Goal: Understand process/instructions: Learn how to perform a task or action

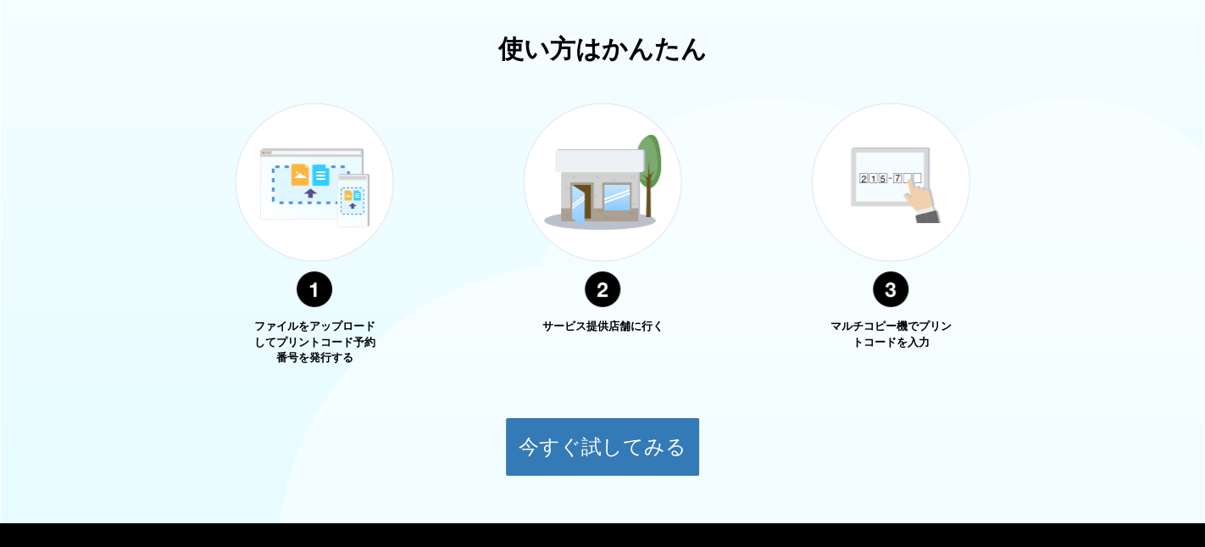
scroll to position [658, 0]
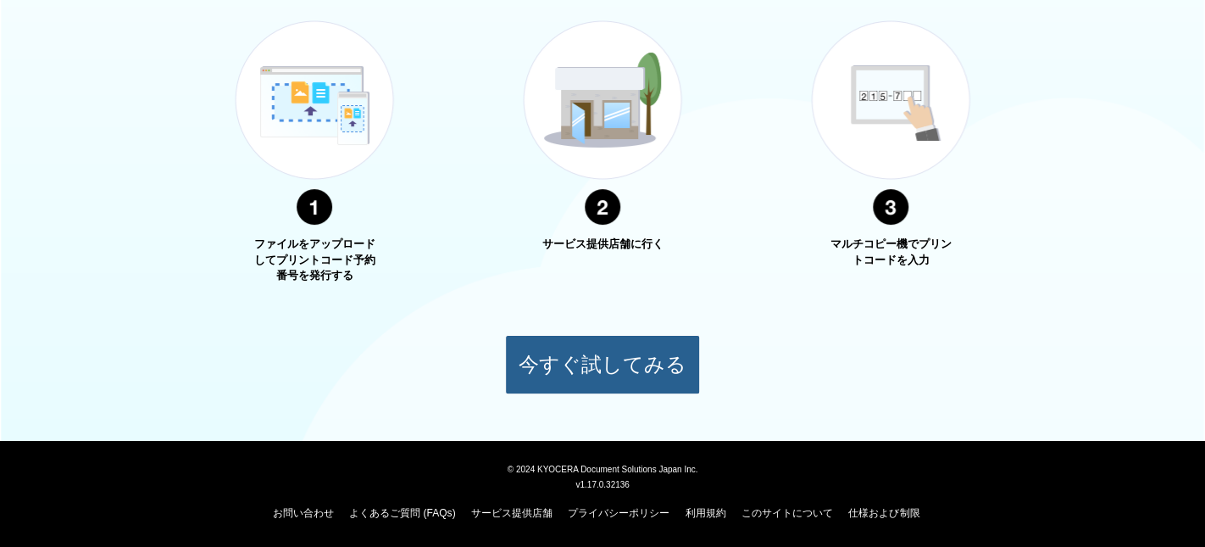
click at [611, 355] on button "今すぐ試してみる" at bounding box center [602, 364] width 195 height 59
click at [597, 370] on button "今すぐ試してみる" at bounding box center [602, 364] width 195 height 59
click at [597, 369] on button "今すぐ試してみる" at bounding box center [602, 364] width 195 height 59
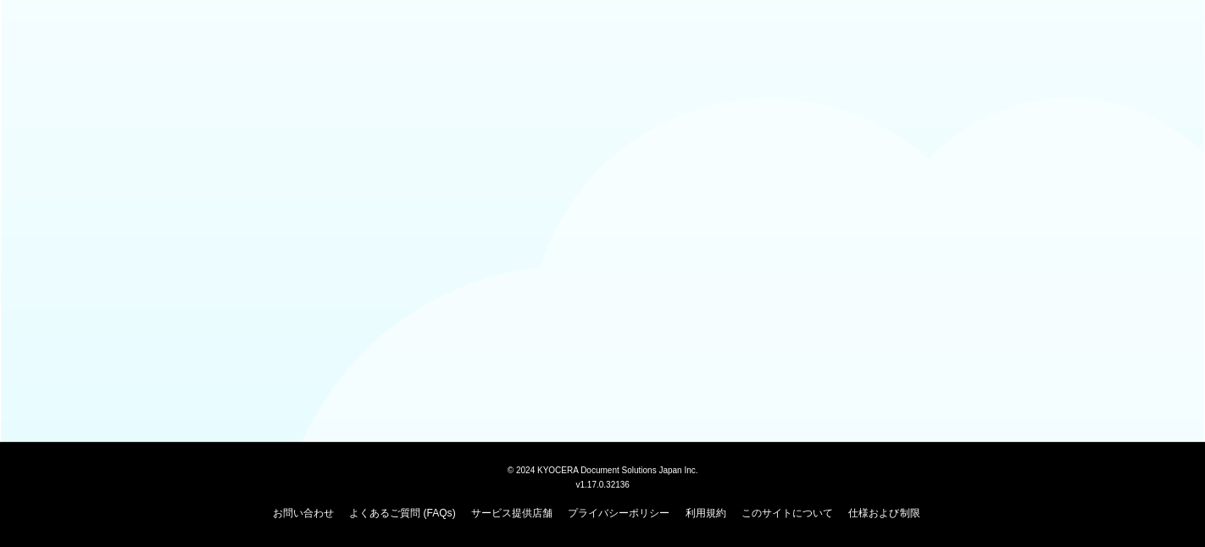
scroll to position [142, 0]
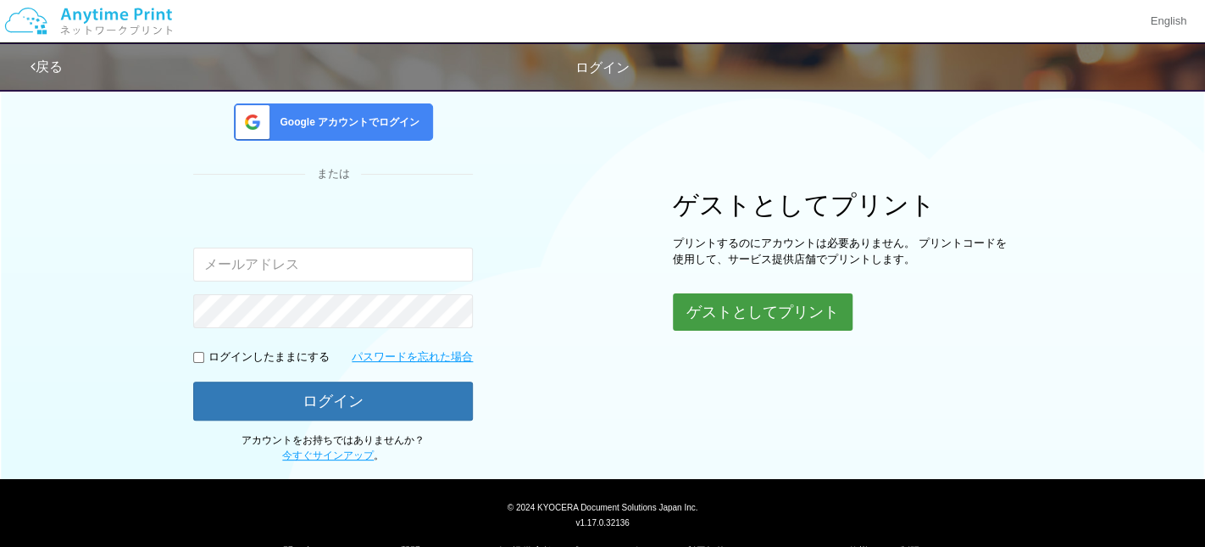
click at [743, 320] on button "ゲストとしてプリント" at bounding box center [763, 311] width 180 height 37
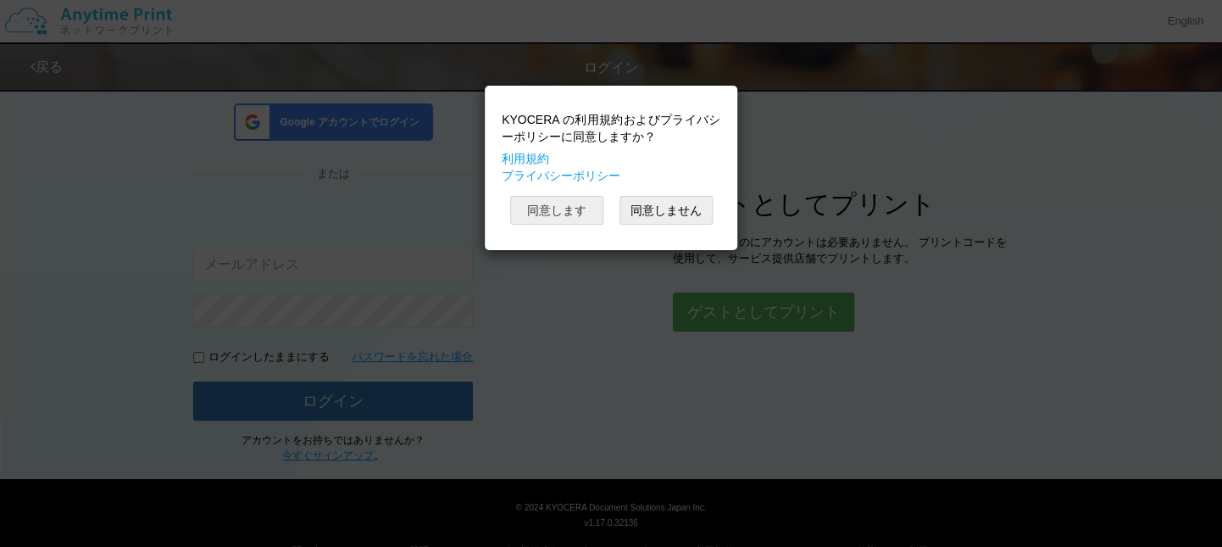
click at [561, 222] on button "同意します" at bounding box center [556, 210] width 93 height 29
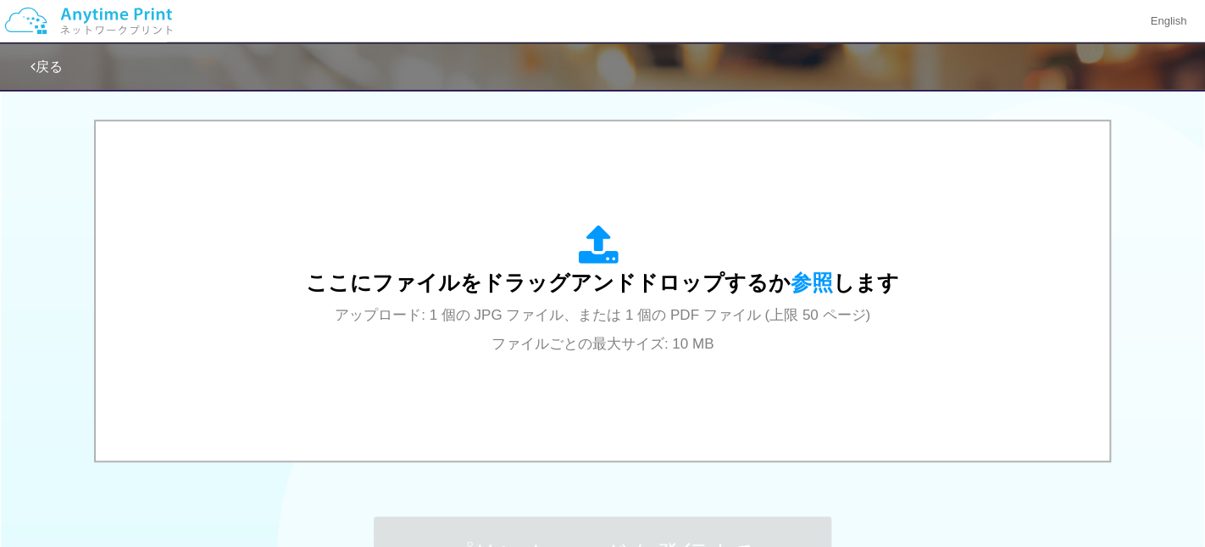
scroll to position [461, 0]
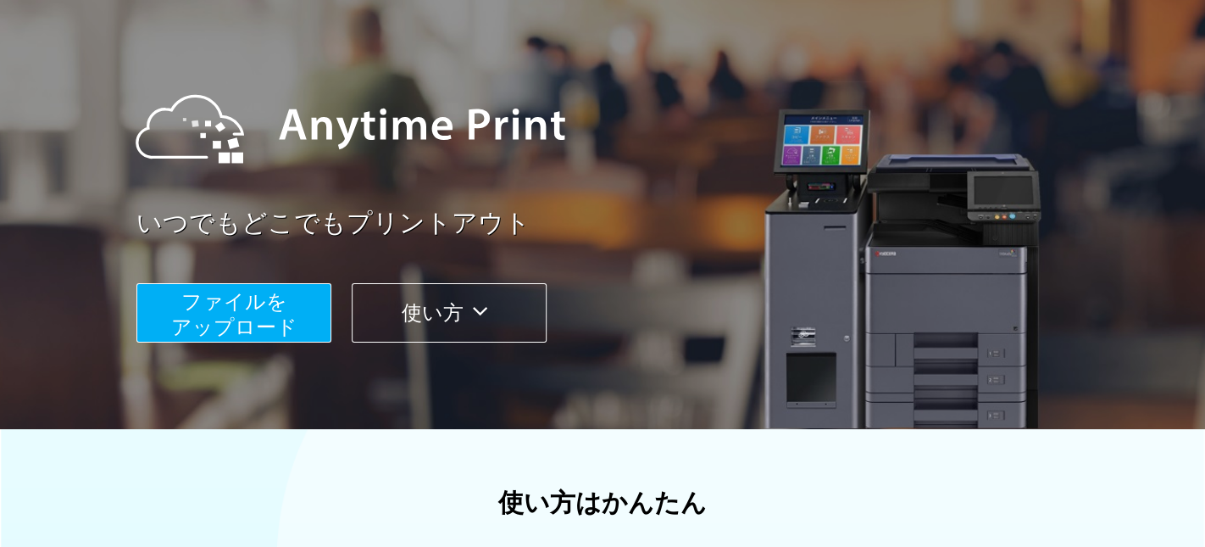
click at [453, 321] on button "使い方" at bounding box center [449, 312] width 195 height 59
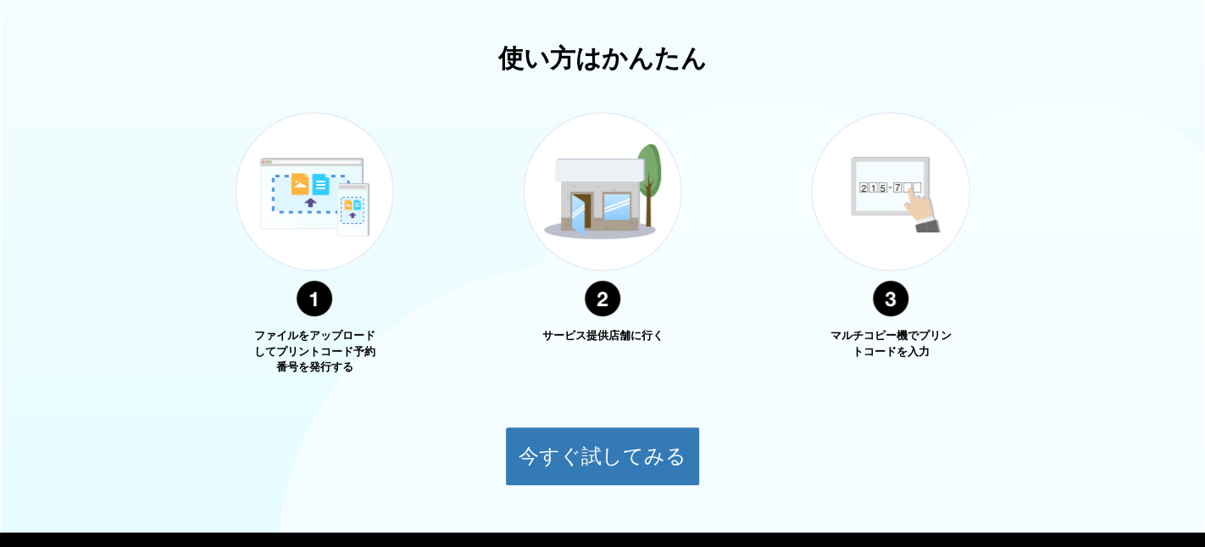
scroll to position [610, 0]
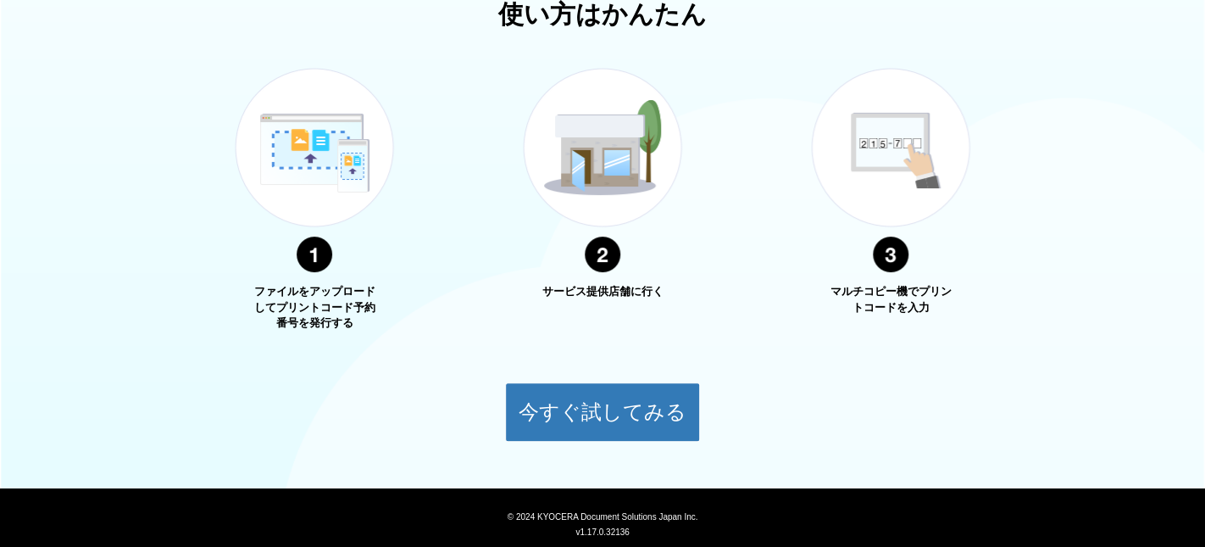
click at [598, 163] on img at bounding box center [603, 170] width 212 height 268
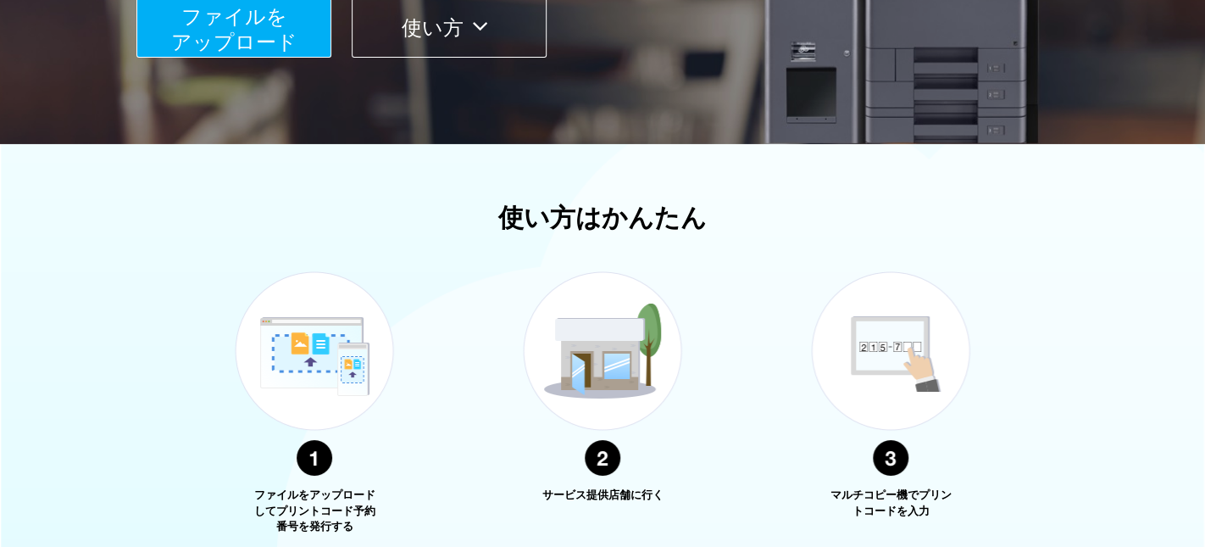
scroll to position [427, 0]
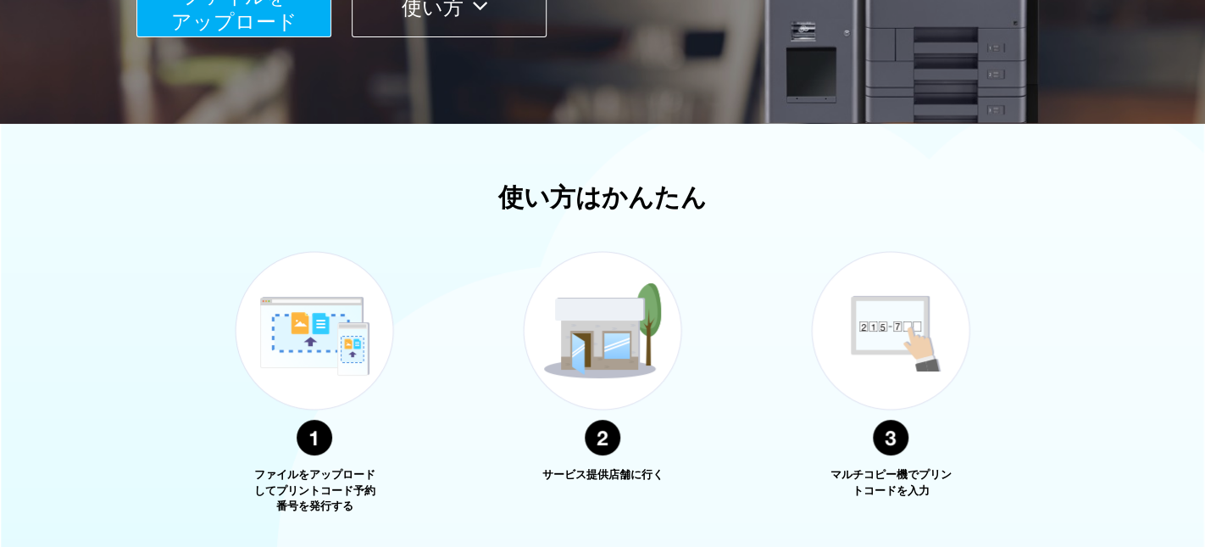
click at [907, 364] on img at bounding box center [891, 354] width 212 height 268
click at [890, 444] on img at bounding box center [891, 354] width 212 height 268
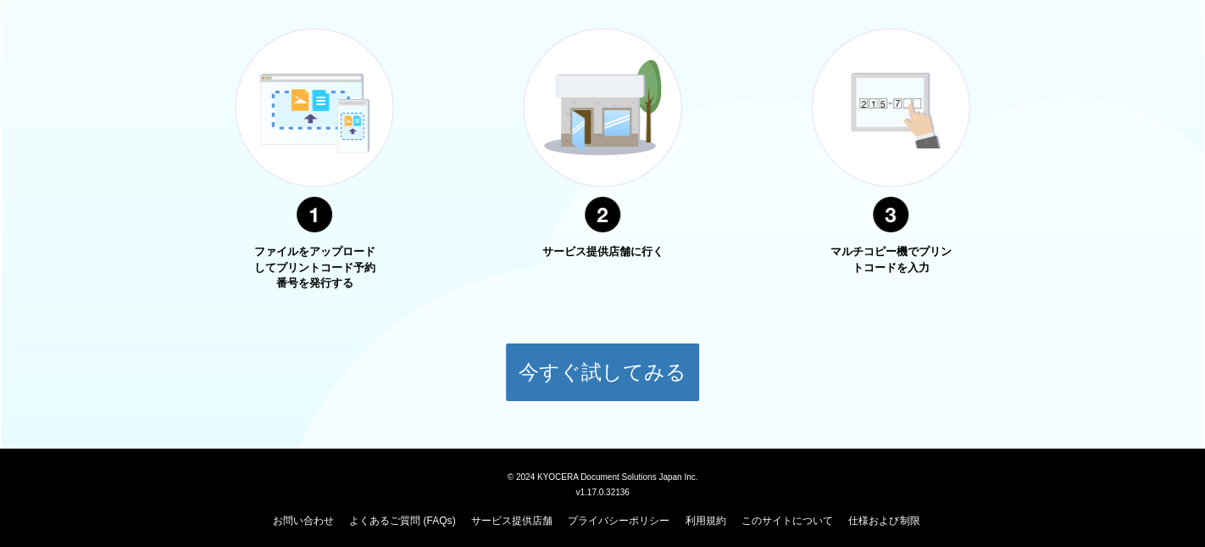
scroll to position [658, 0]
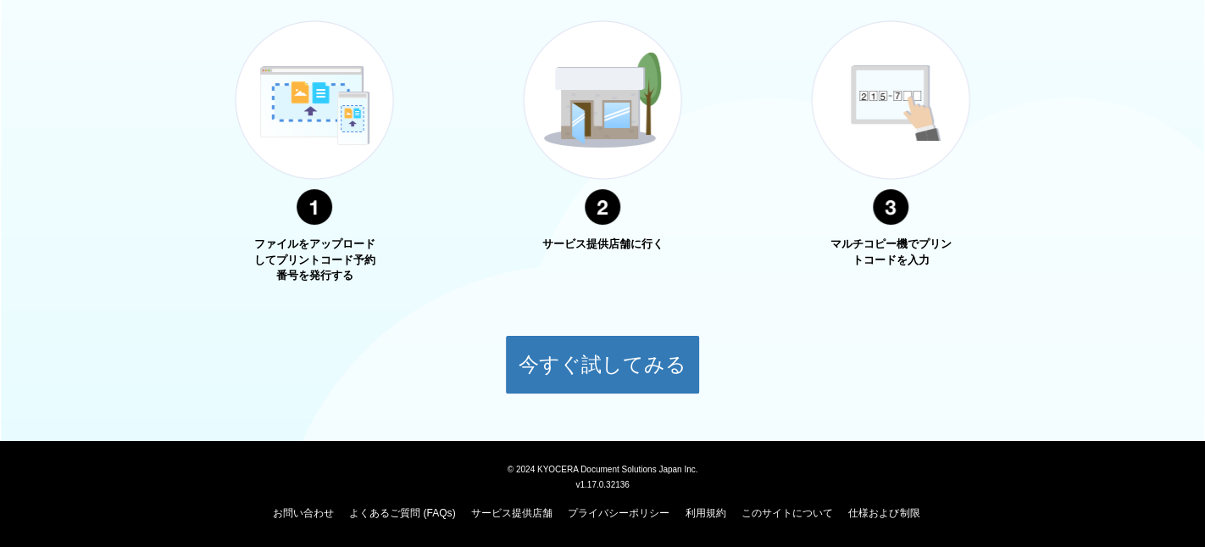
click at [888, 208] on img at bounding box center [891, 123] width 212 height 268
click at [884, 138] on img at bounding box center [891, 123] width 212 height 268
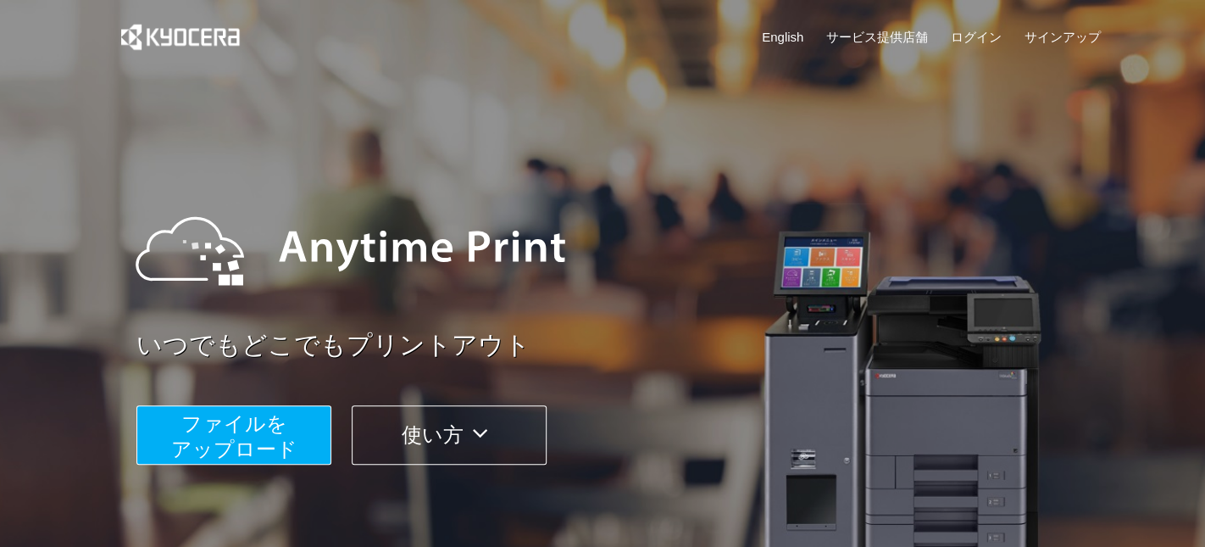
scroll to position [610, 0]
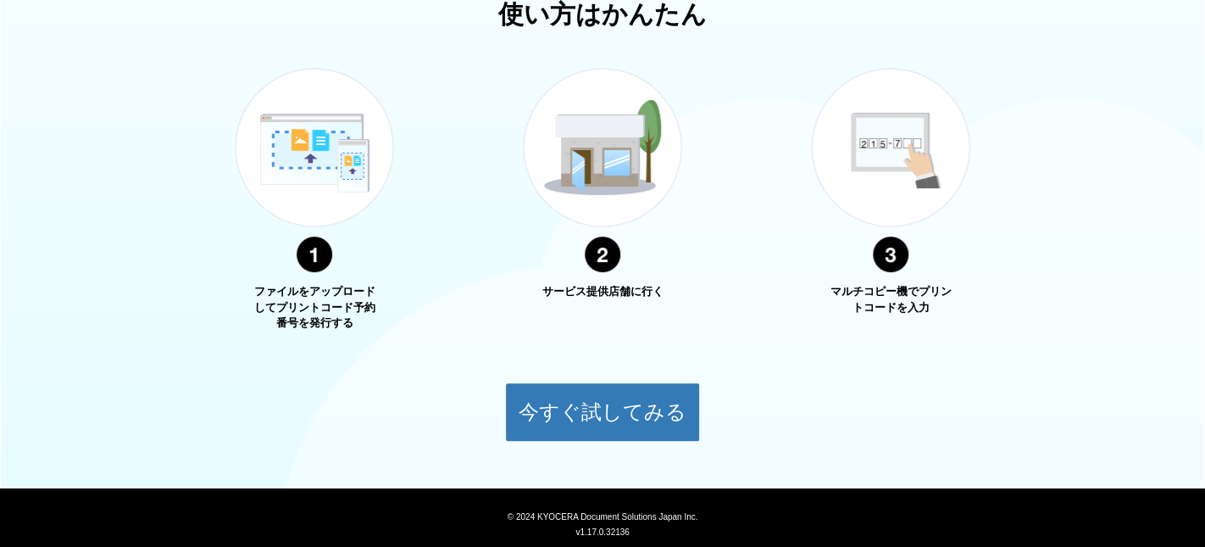
click at [914, 184] on img at bounding box center [891, 170] width 212 height 268
click at [894, 261] on img at bounding box center [891, 170] width 212 height 268
click at [601, 191] on img at bounding box center [603, 170] width 212 height 268
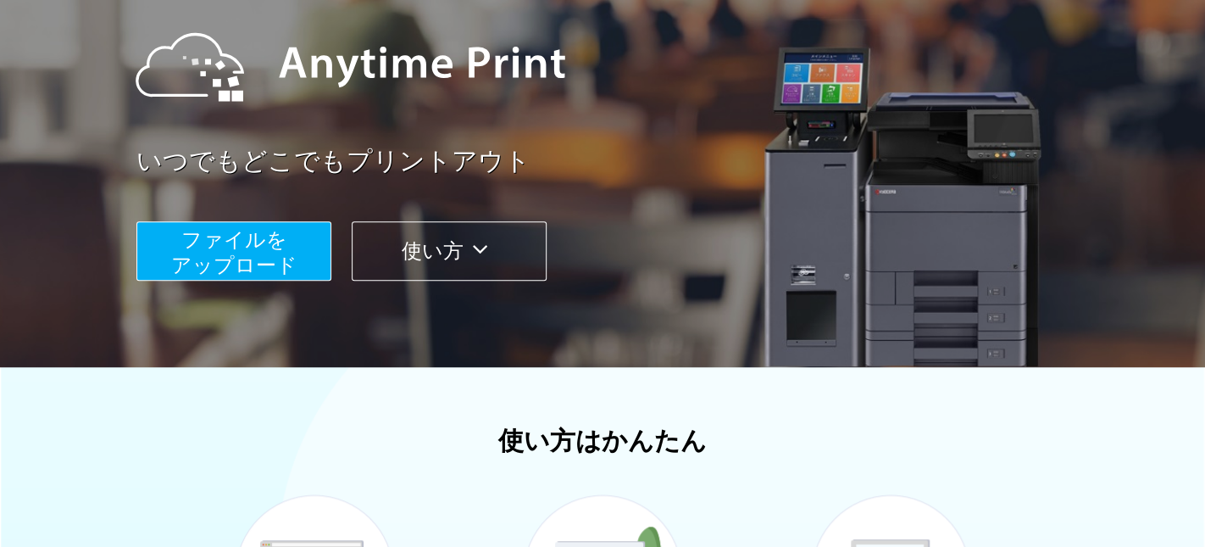
scroll to position [366, 0]
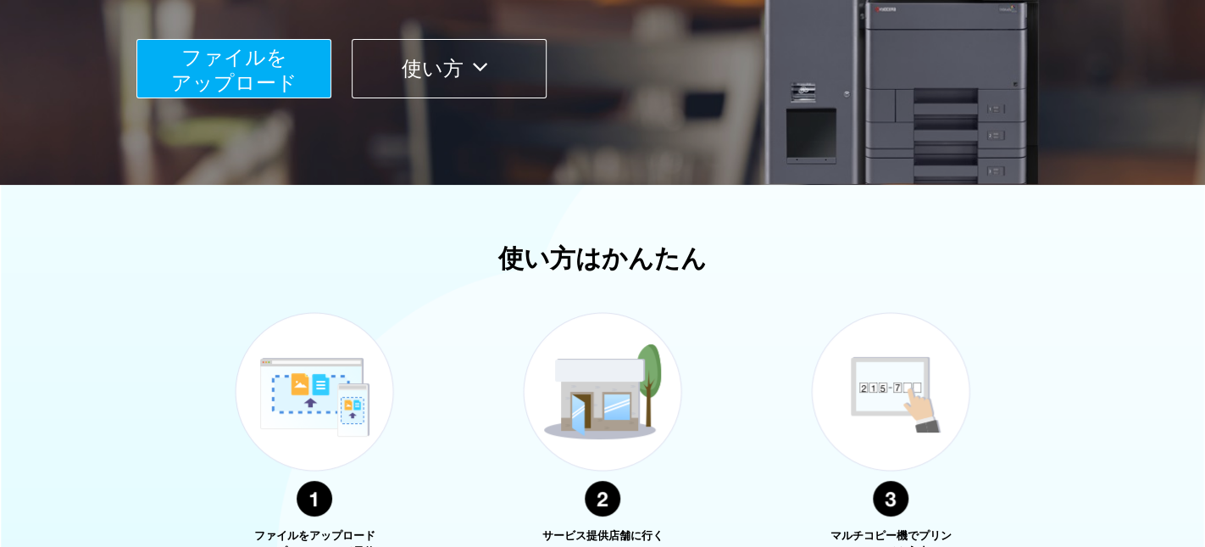
click at [875, 362] on img at bounding box center [891, 415] width 212 height 268
click at [891, 379] on img at bounding box center [891, 415] width 212 height 268
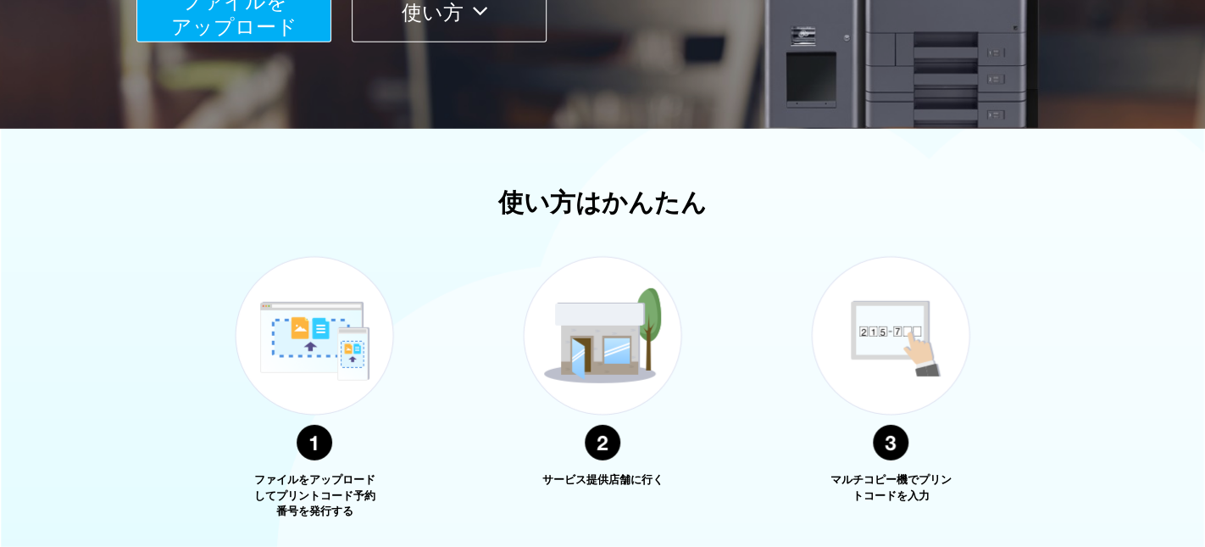
scroll to position [488, 0]
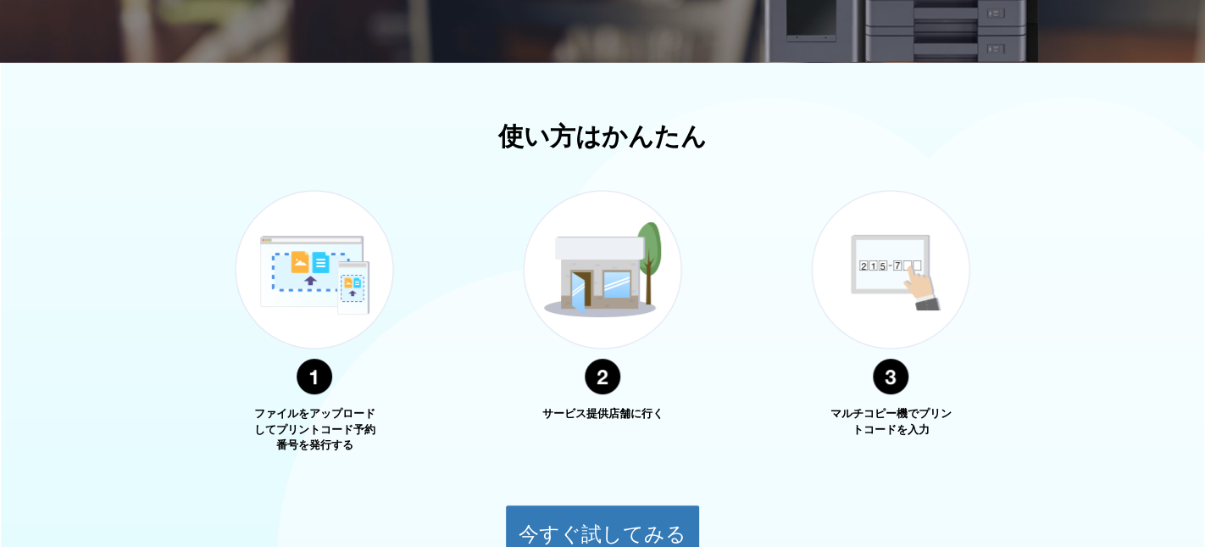
click at [875, 310] on img at bounding box center [891, 292] width 212 height 268
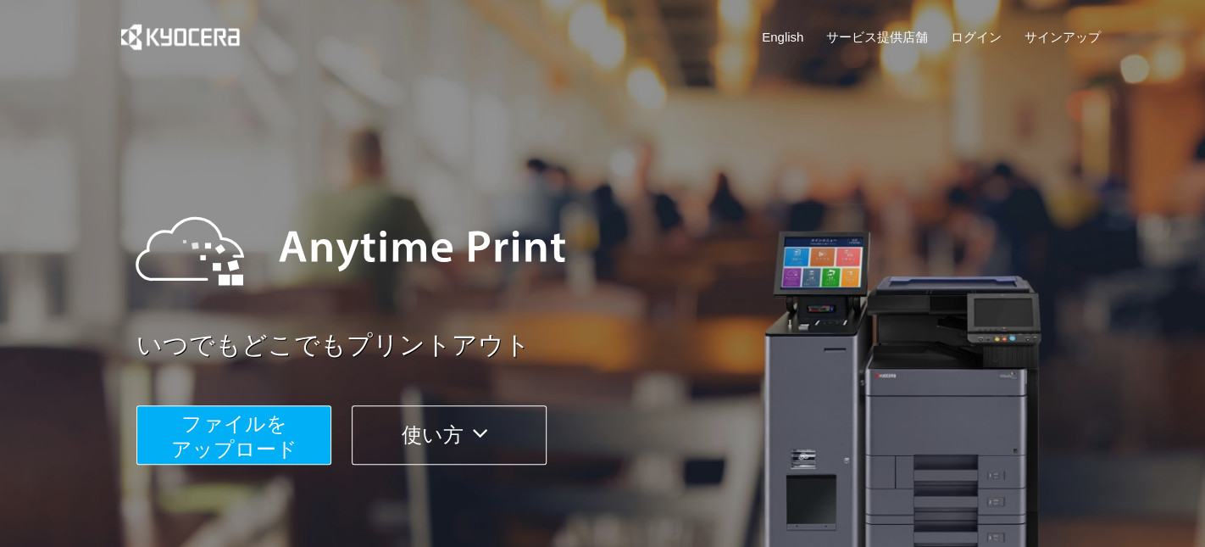
scroll to position [610, 0]
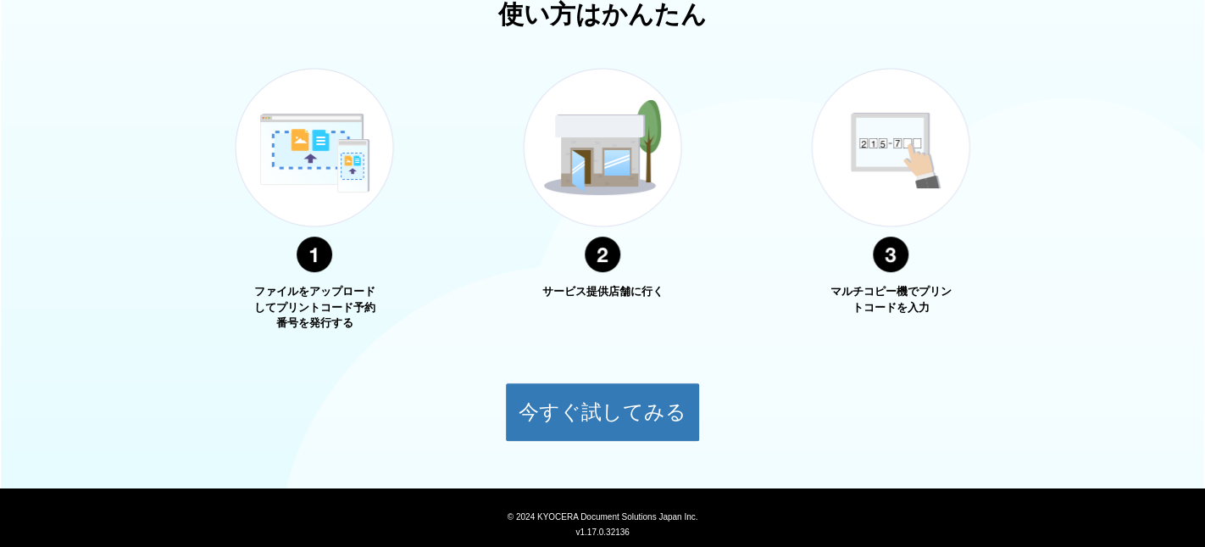
click at [899, 283] on img at bounding box center [891, 170] width 212 height 268
click at [881, 268] on img at bounding box center [891, 170] width 212 height 268
click at [890, 181] on img at bounding box center [891, 170] width 212 height 268
click at [879, 158] on img at bounding box center [891, 170] width 212 height 268
click at [861, 161] on img at bounding box center [891, 170] width 212 height 268
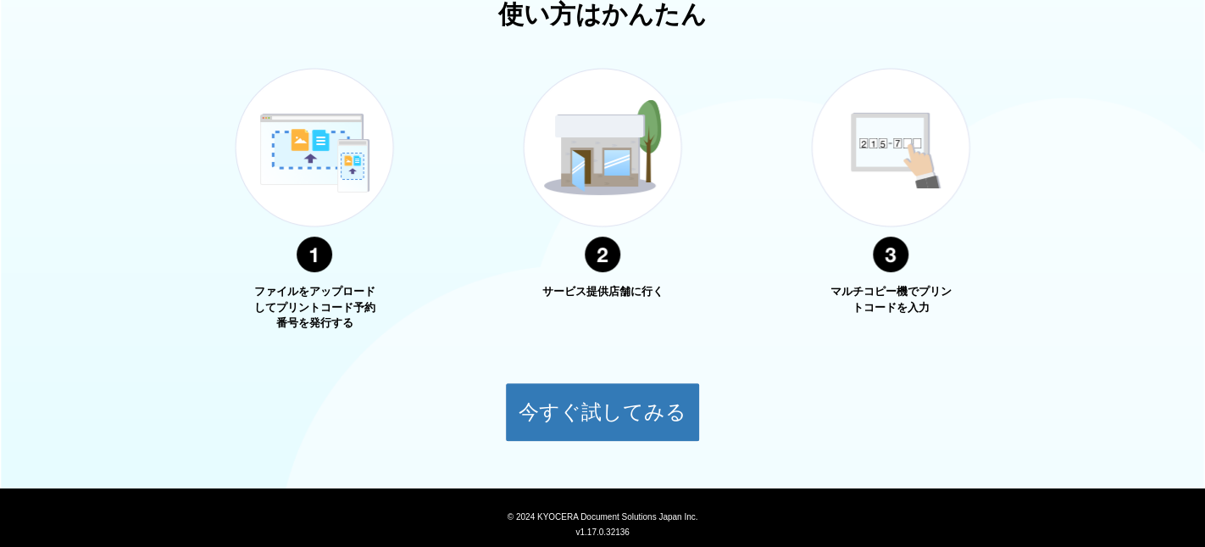
click at [880, 253] on img at bounding box center [891, 170] width 212 height 268
drag, startPoint x: 910, startPoint y: 295, endPoint x: 842, endPoint y: 297, distance: 68.7
click at [833, 297] on p "マルチコピー機でプリントコードを入力" at bounding box center [890, 299] width 127 height 31
copy p "マルチコピー機"
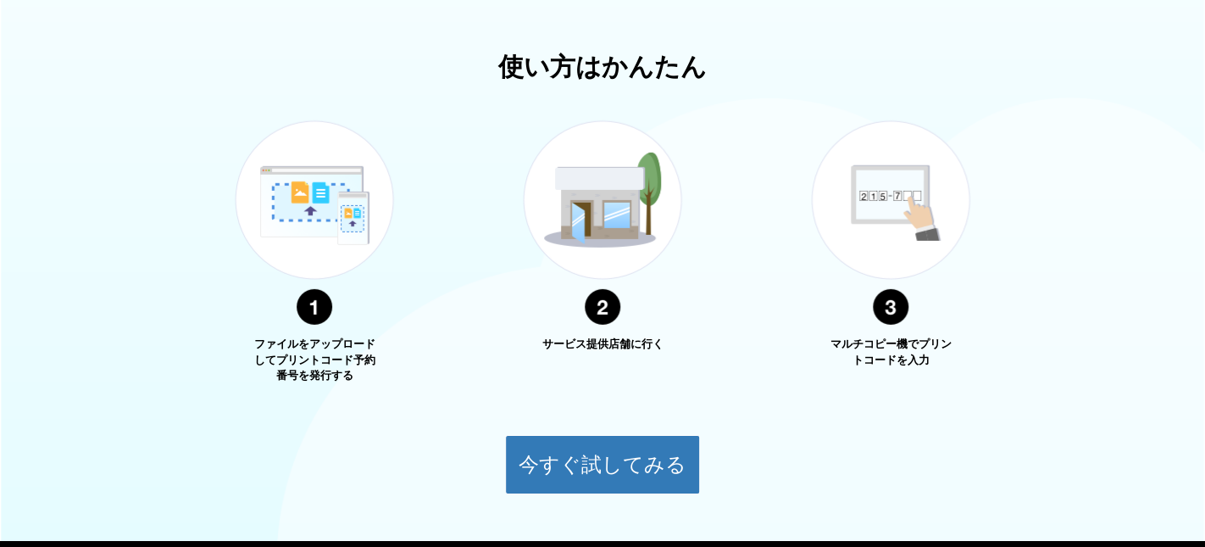
scroll to position [610, 0]
